Goal: Information Seeking & Learning: Learn about a topic

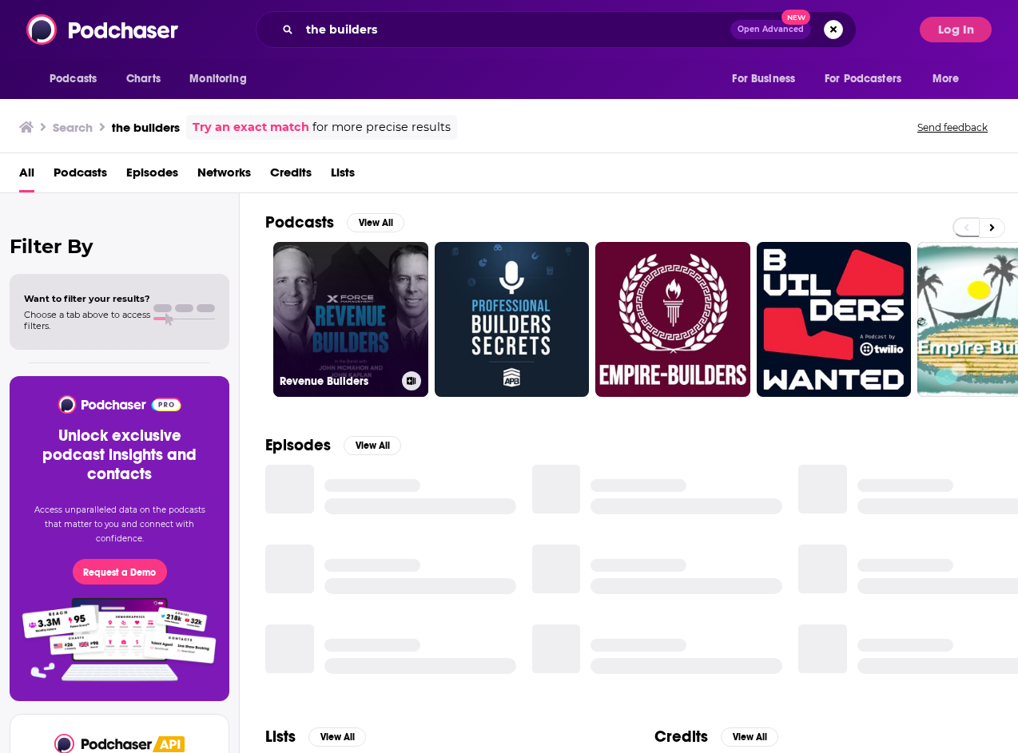
click at [327, 322] on link "Revenue Builders" at bounding box center [350, 319] width 155 height 155
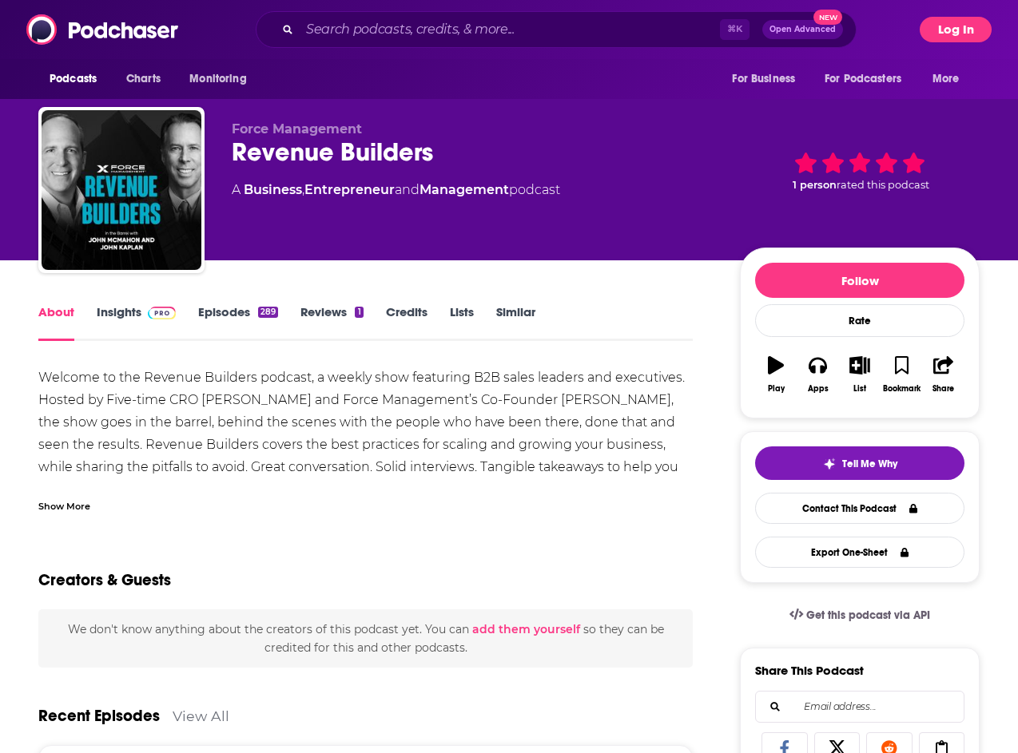
click at [961, 23] on button "Log In" at bounding box center [956, 30] width 72 height 26
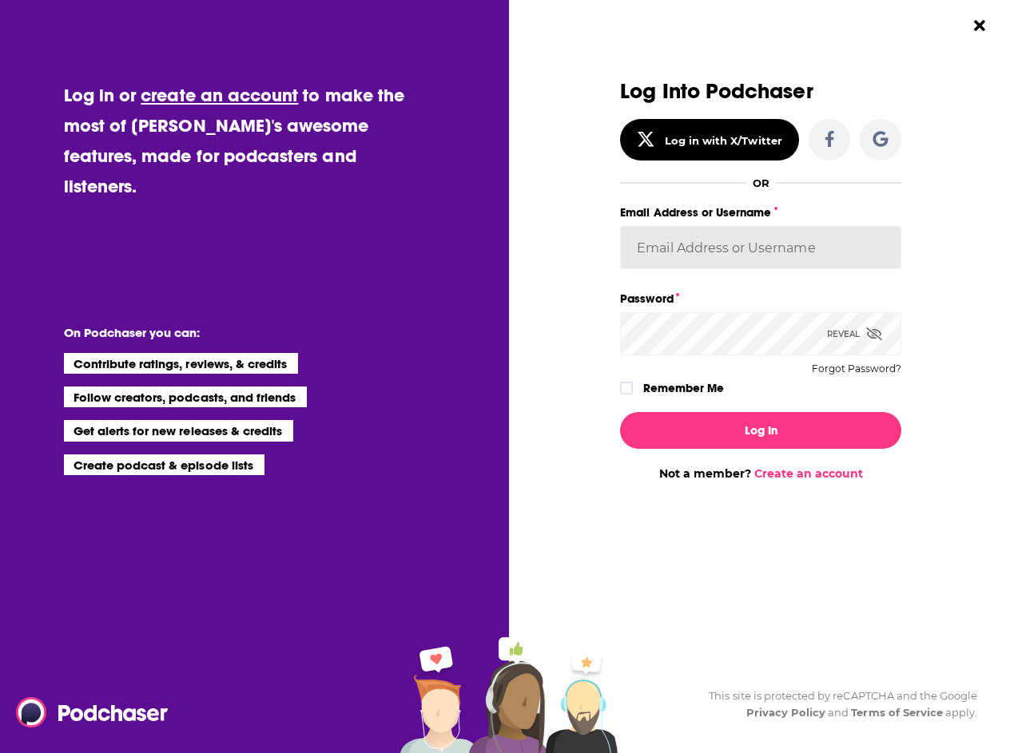
type input "AutumnKatie"
click at [778, 245] on input "AutumnKatie" at bounding box center [760, 247] width 281 height 43
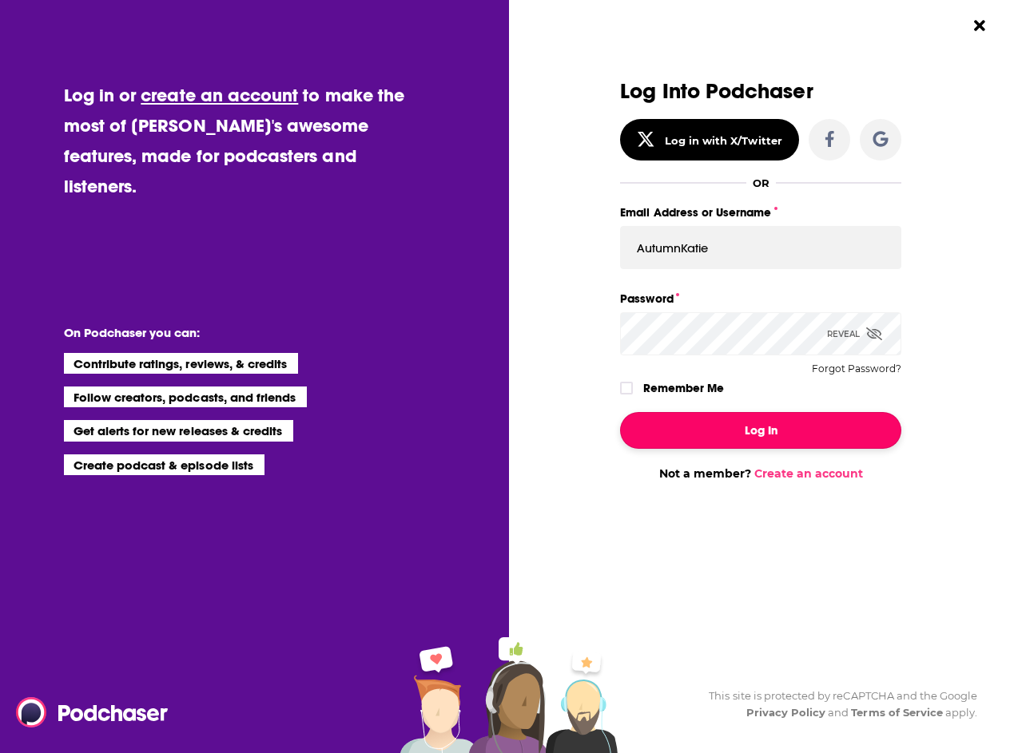
click at [673, 416] on button "Log In" at bounding box center [760, 430] width 281 height 37
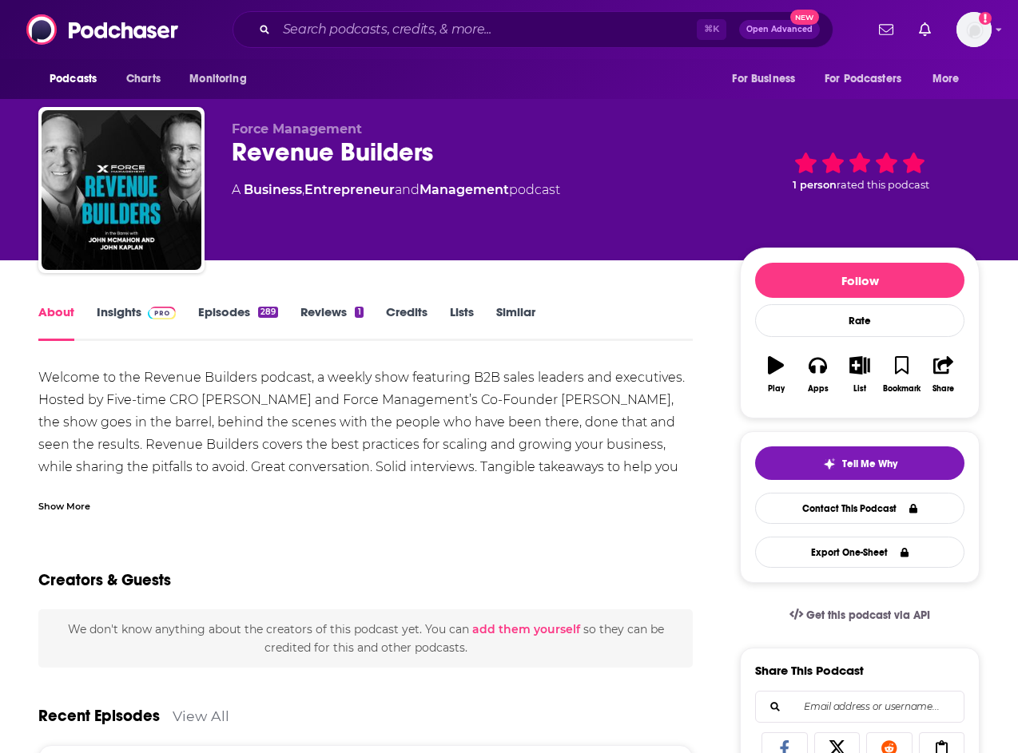
click at [162, 312] on img at bounding box center [162, 313] width 28 height 13
